Goal: Find specific page/section: Find specific page/section

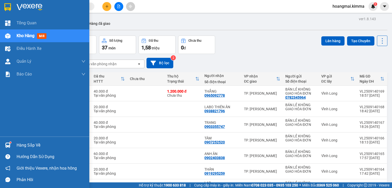
click at [13, 39] on div "Kho hàng mới" at bounding box center [44, 35] width 89 height 13
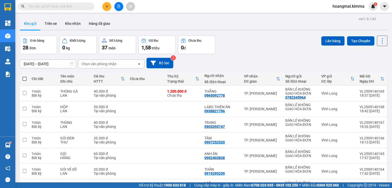
click at [243, 28] on div "Kho gửi Trên xe Kho nhận Hàng đã giao" at bounding box center [203, 24] width 367 height 14
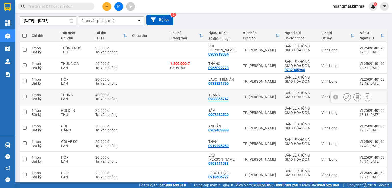
scroll to position [38, 0]
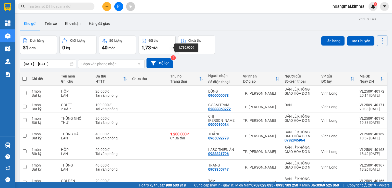
click at [154, 49] on span "triệu" at bounding box center [156, 48] width 8 height 4
